Goal: Check status

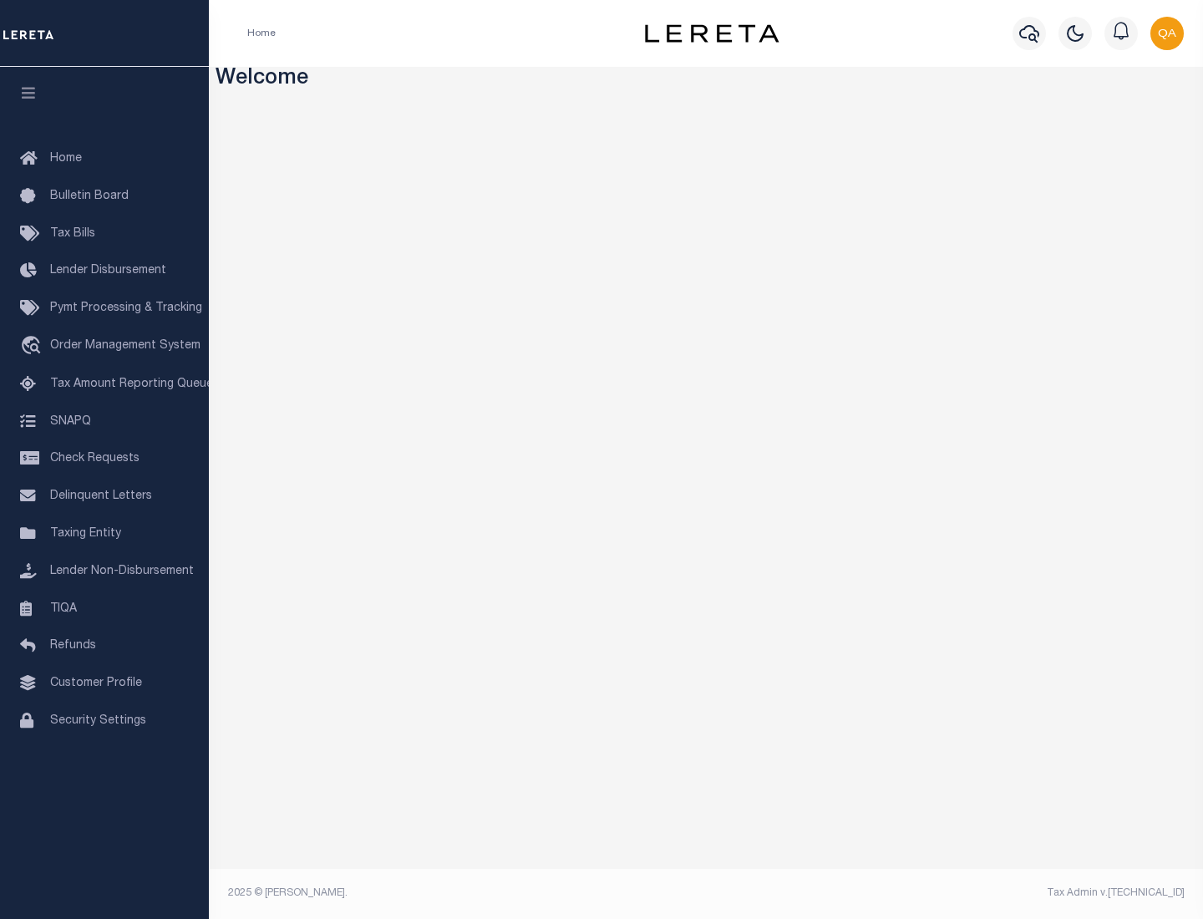
click at [104, 459] on span "Check Requests" at bounding box center [94, 459] width 89 height 12
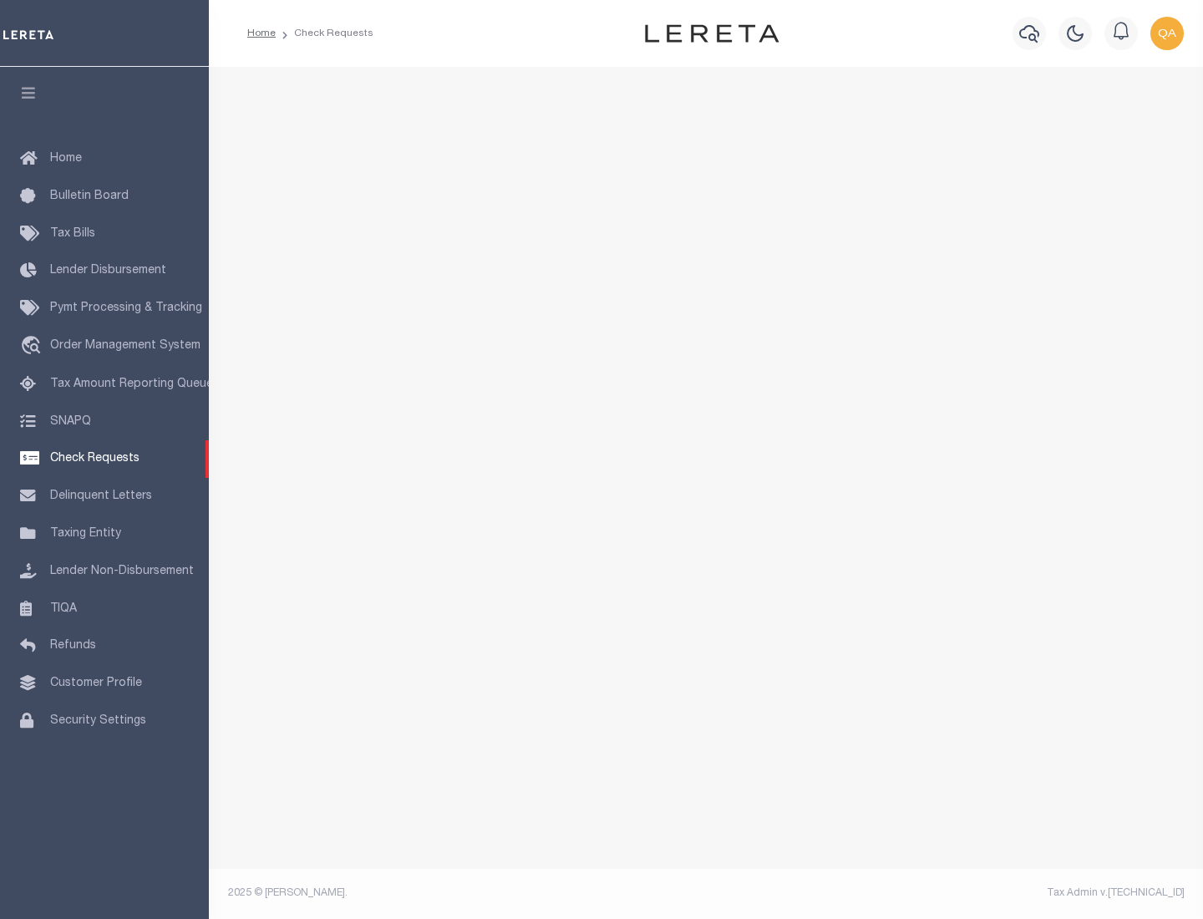
select select "50"
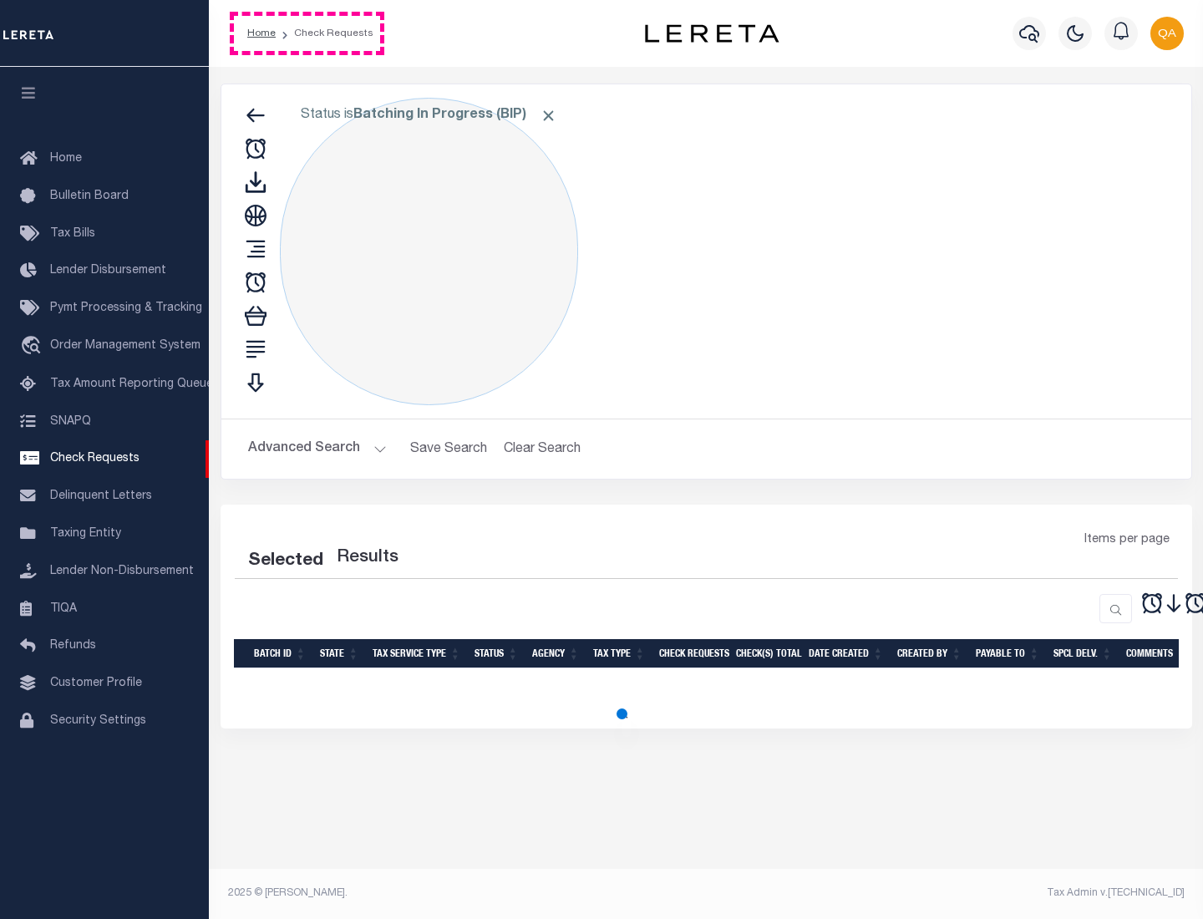
select select "50"
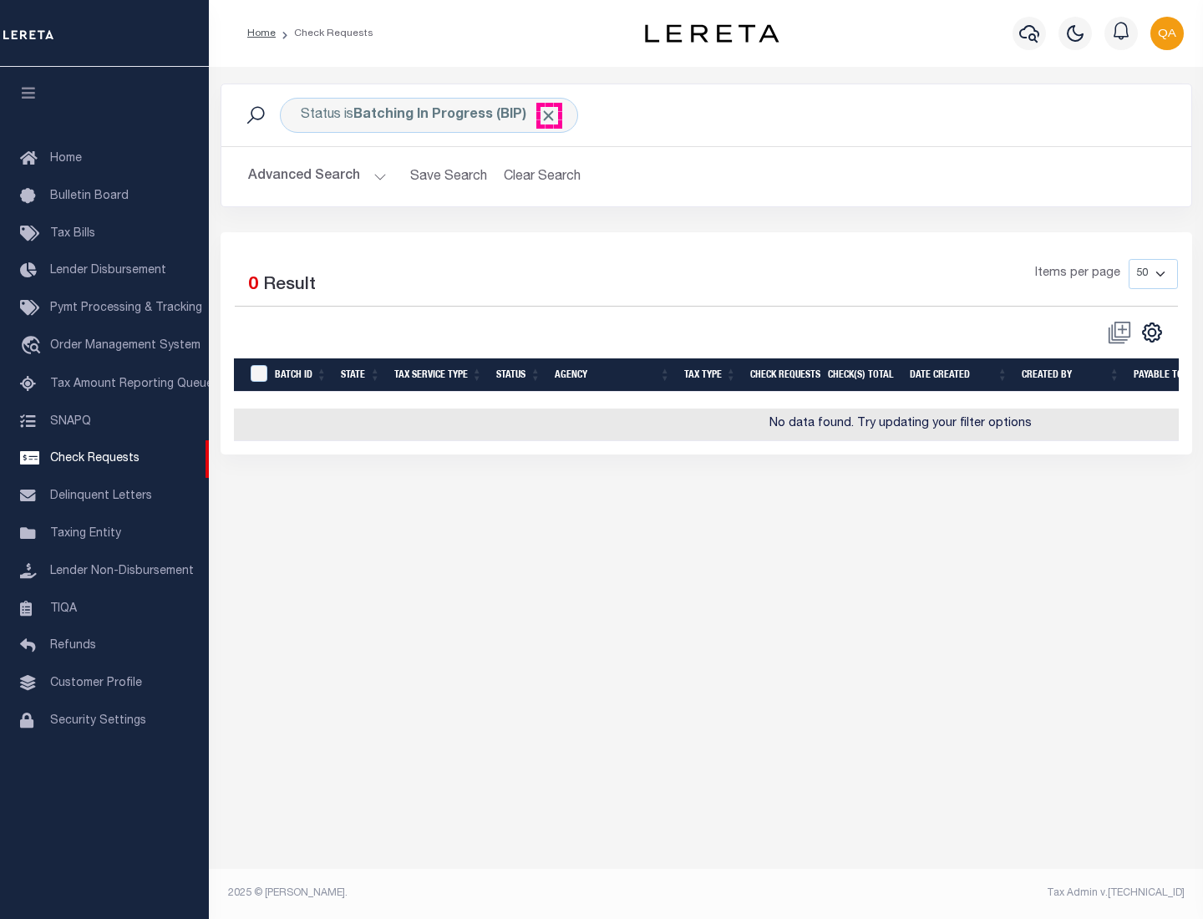
click at [549, 115] on span "Click to Remove" at bounding box center [549, 116] width 18 height 18
